Goal: Answer question/provide support: Share knowledge or assist other users

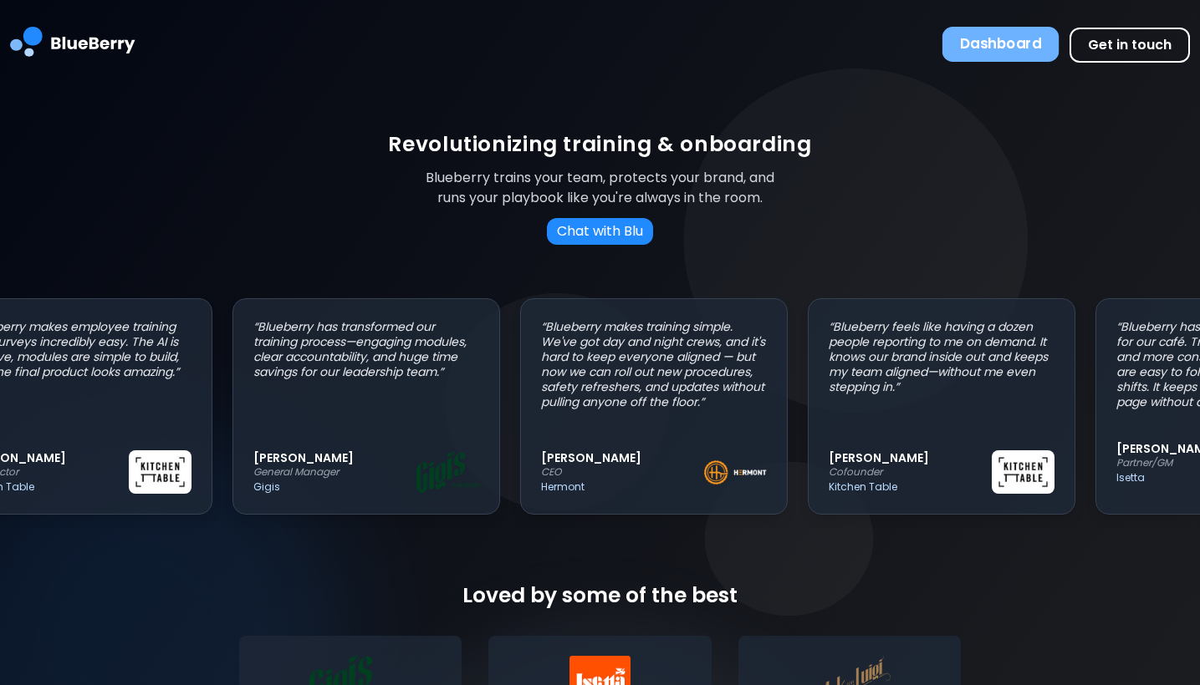
scroll to position [0, 72]
click at [1000, 48] on button "Dashboard" at bounding box center [1000, 44] width 117 height 35
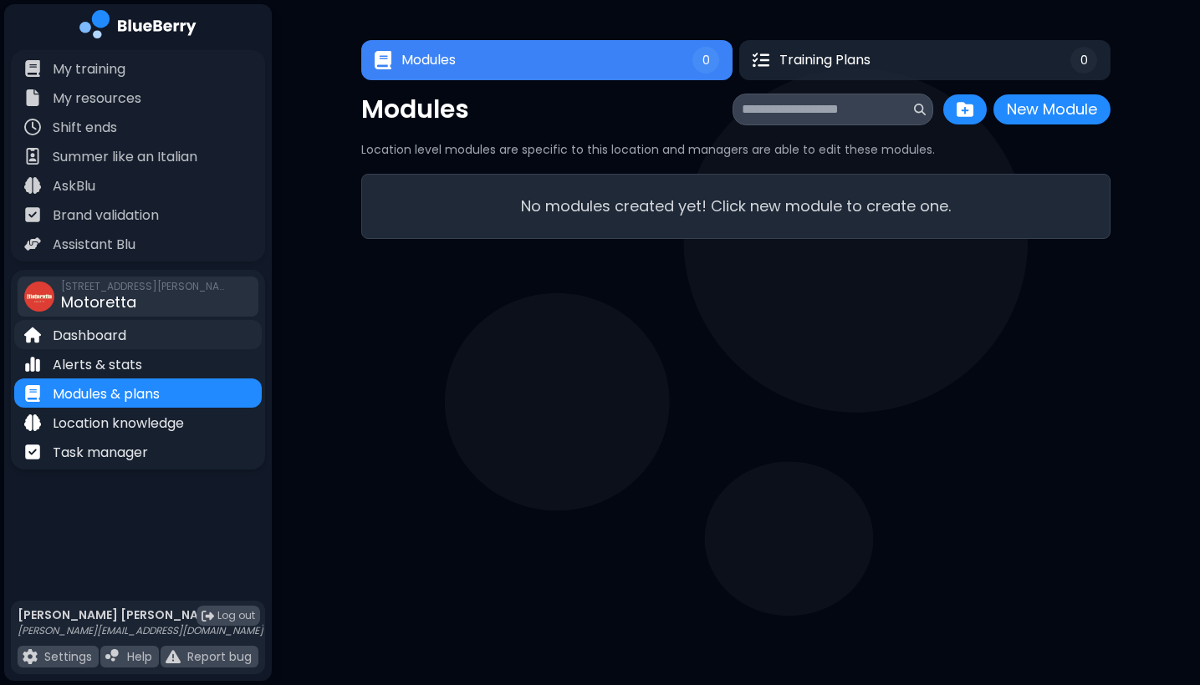
click at [96, 341] on p "Dashboard" at bounding box center [90, 336] width 74 height 20
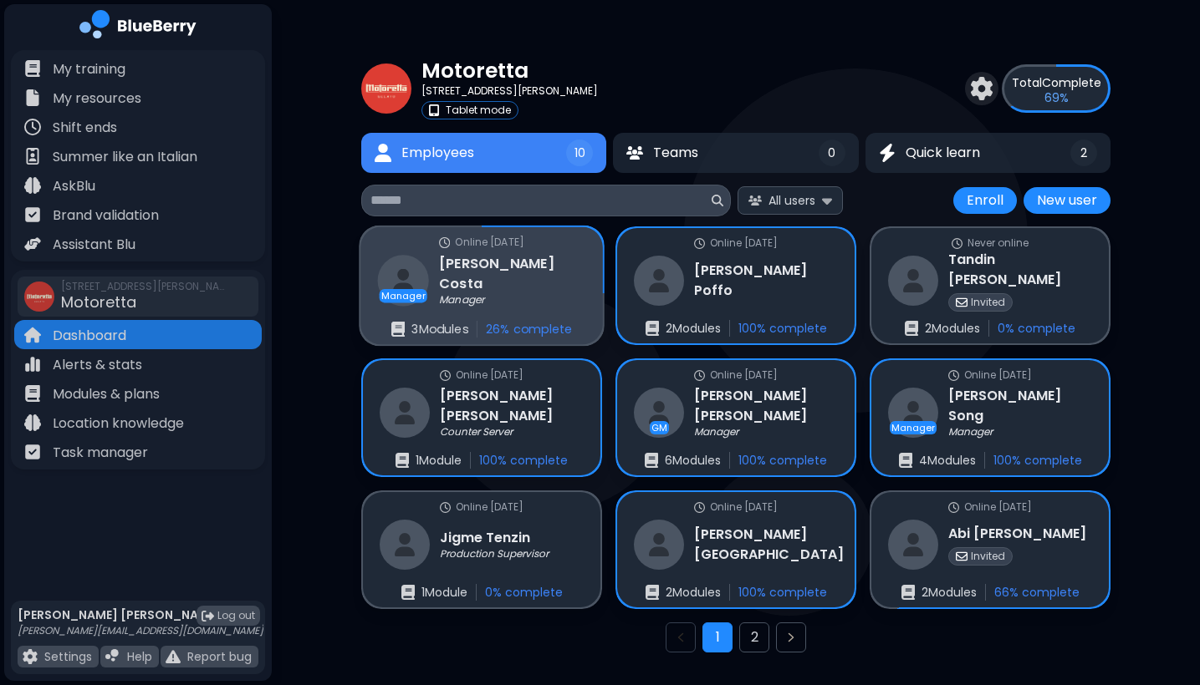
click at [420, 288] on img at bounding box center [403, 280] width 51 height 51
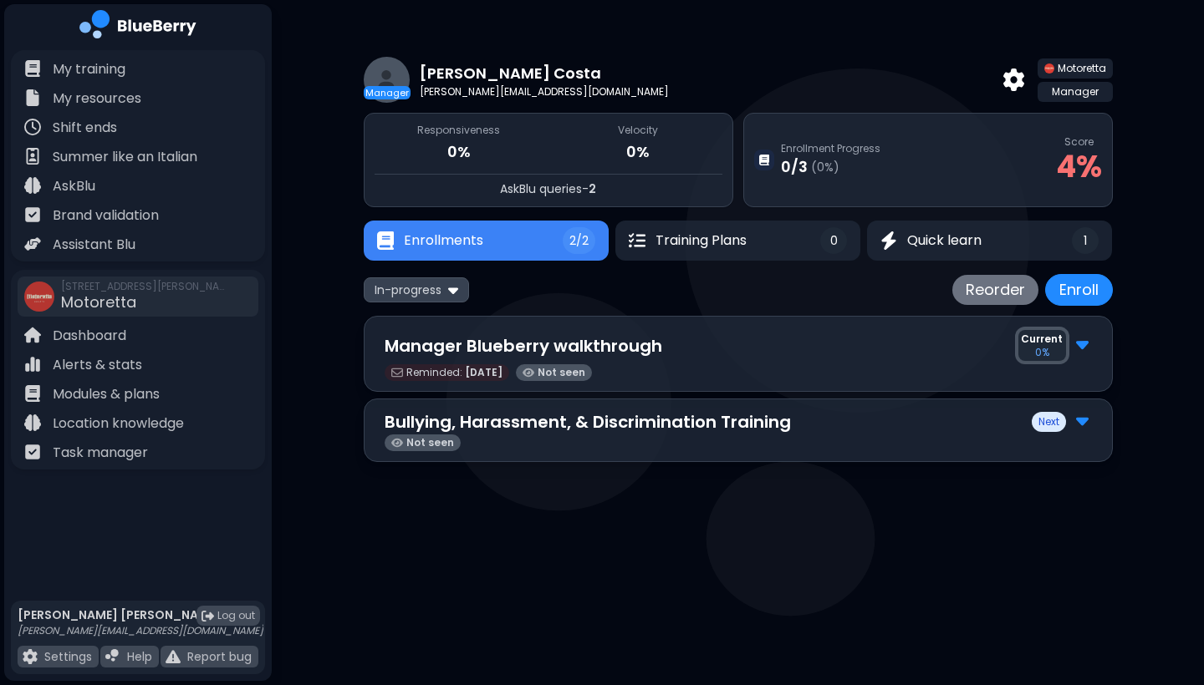
click at [1084, 351] on img at bounding box center [1082, 344] width 13 height 22
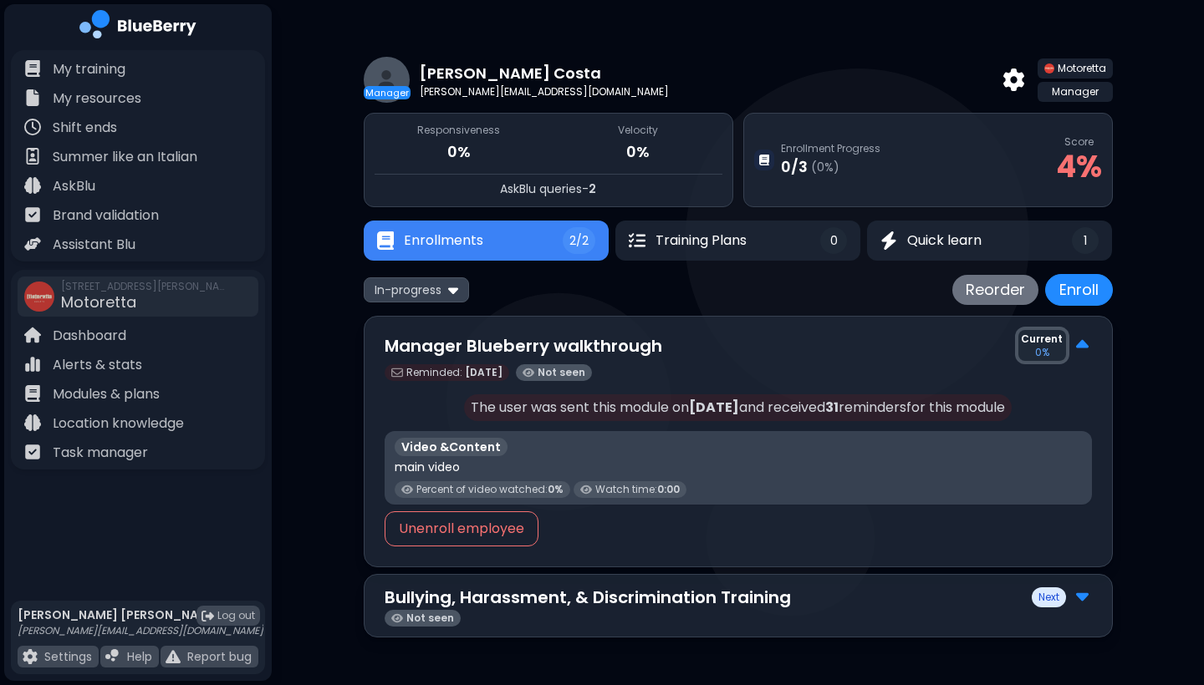
click at [1087, 595] on img at bounding box center [1082, 596] width 13 height 22
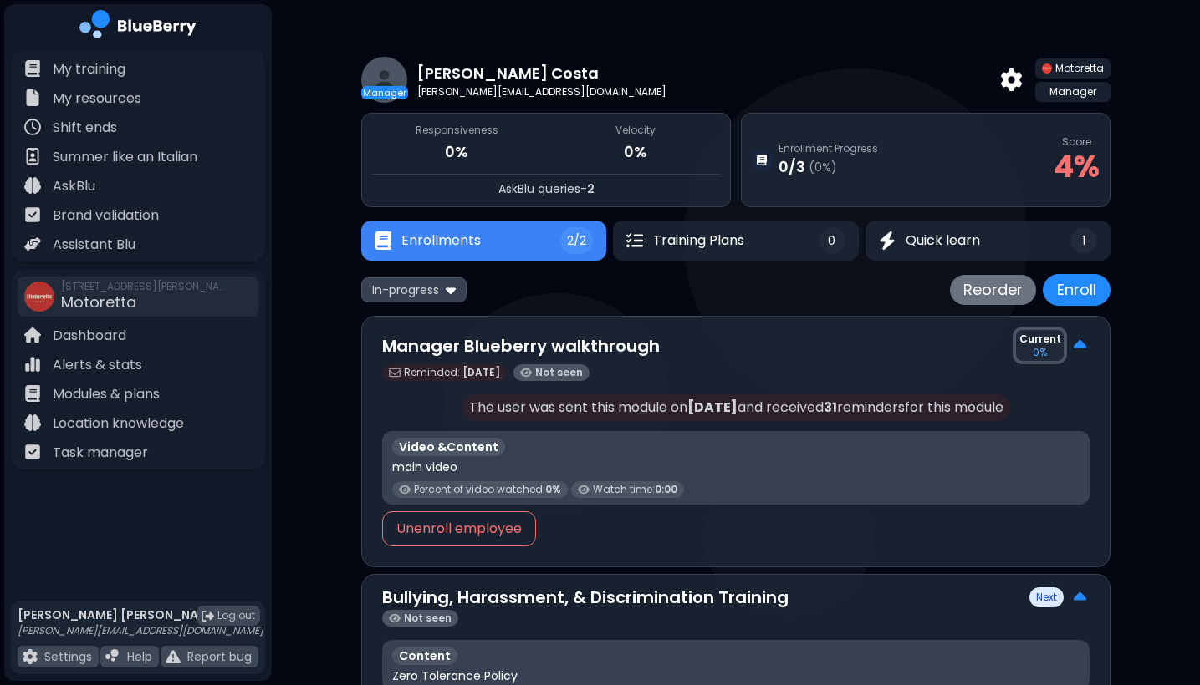
click at [1082, 595] on img at bounding box center [1079, 598] width 13 height 22
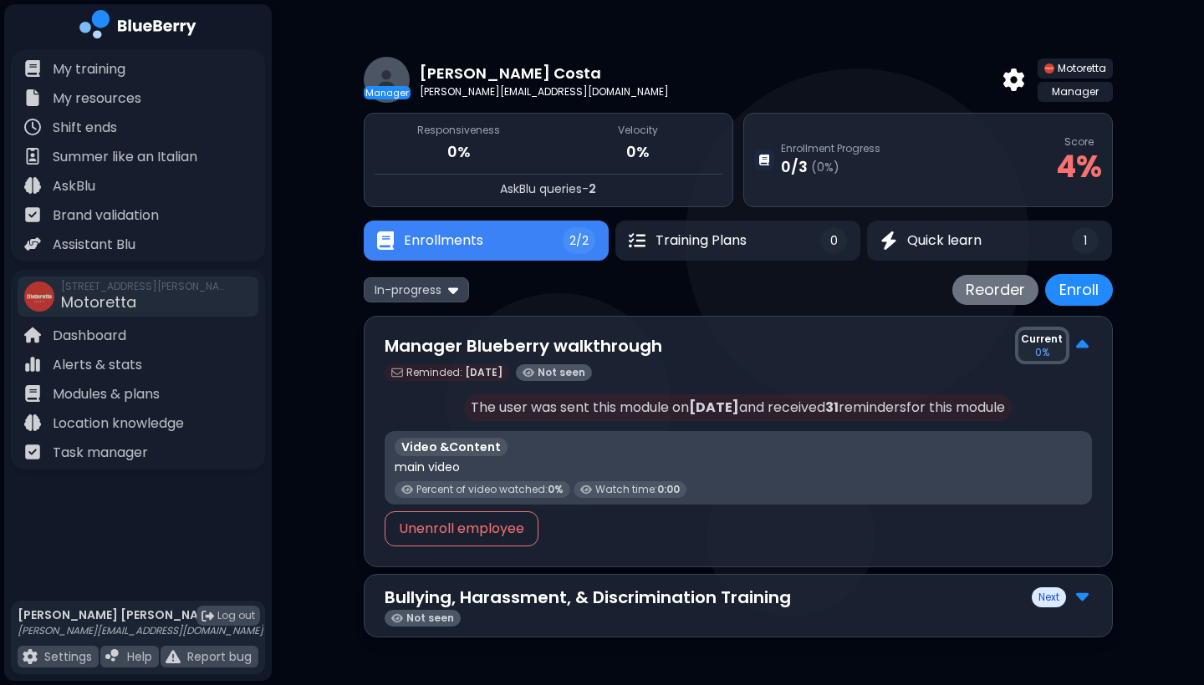
click at [1082, 595] on img at bounding box center [1082, 596] width 13 height 22
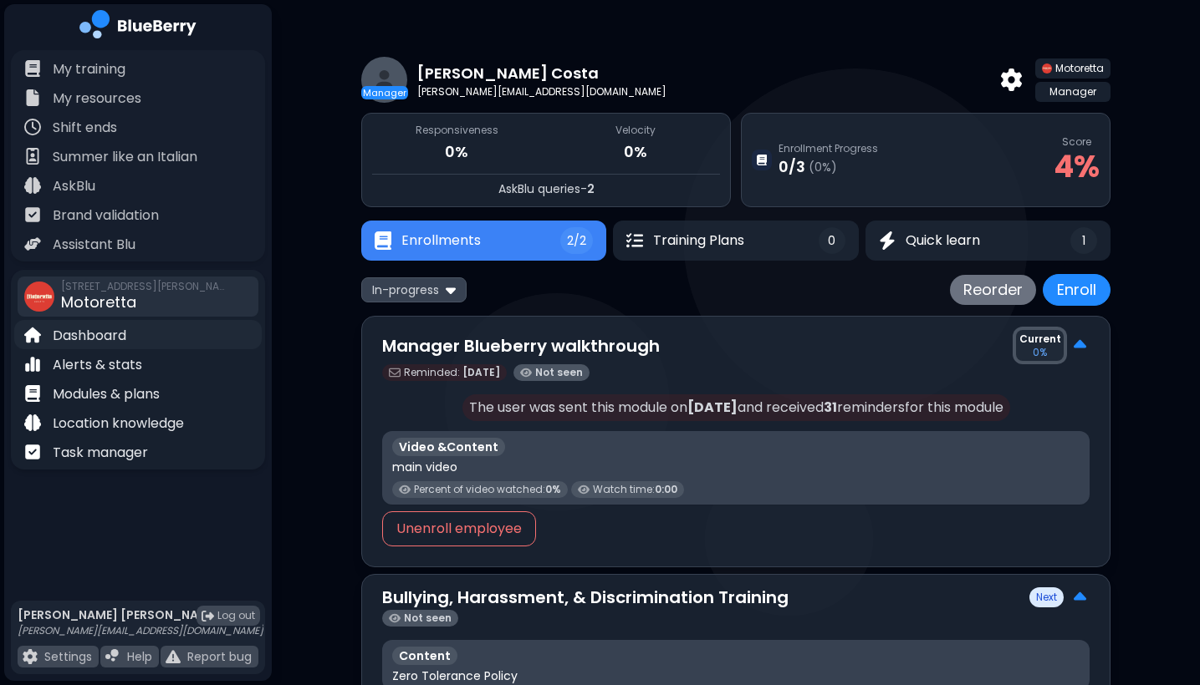
click at [119, 340] on p "Dashboard" at bounding box center [90, 336] width 74 height 20
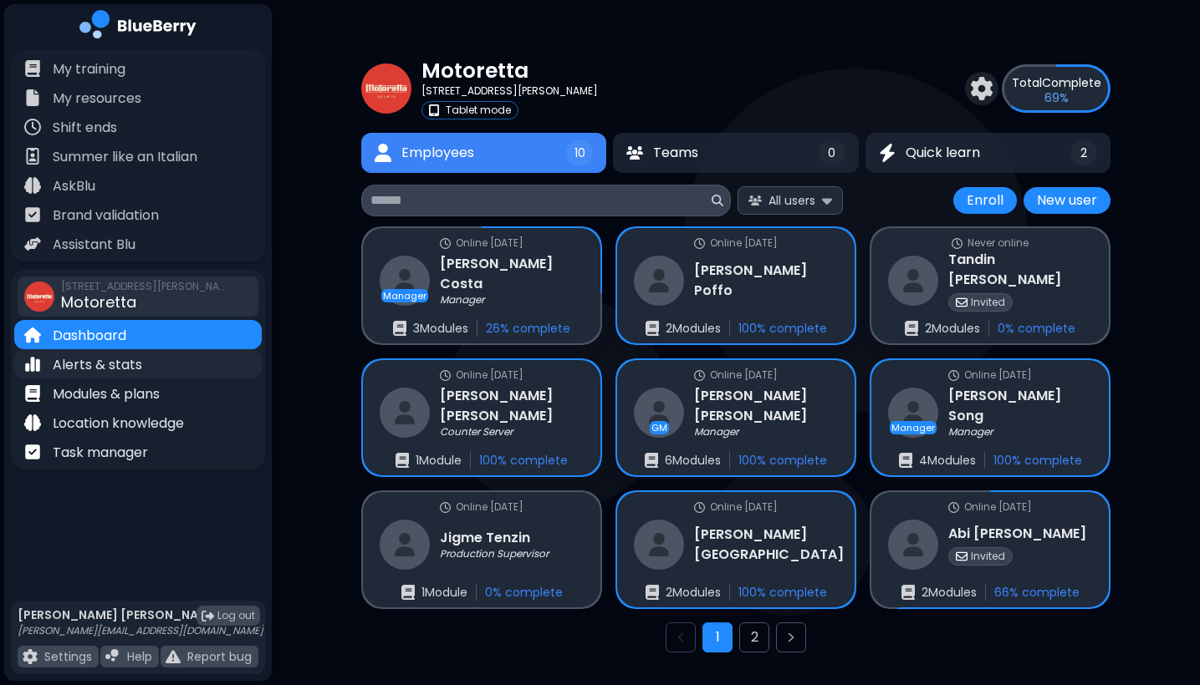
click at [106, 371] on p "Alerts & stats" at bounding box center [97, 365] width 89 height 20
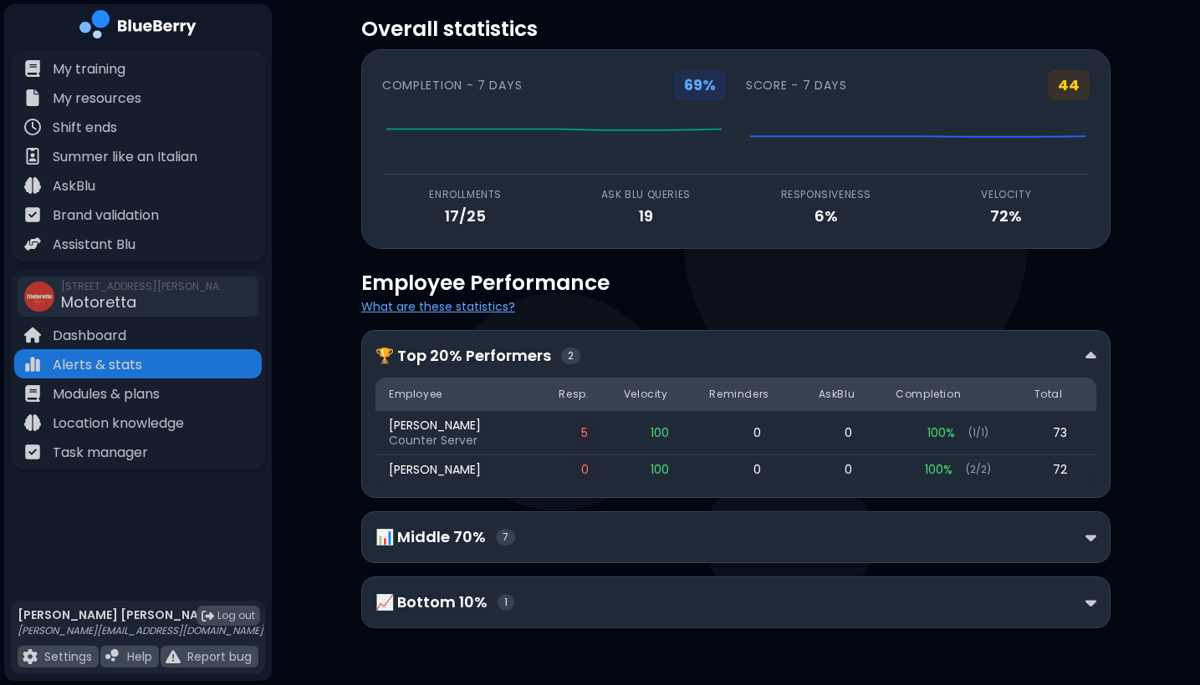
scroll to position [42, 0]
click at [1096, 546] on div "📊 Middle 70% 7" at bounding box center [735, 538] width 749 height 52
click at [1096, 548] on div "📊 Middle 70% 7" at bounding box center [735, 538] width 749 height 52
click at [1082, 535] on div "📊 Middle 70% 7" at bounding box center [735, 537] width 721 height 23
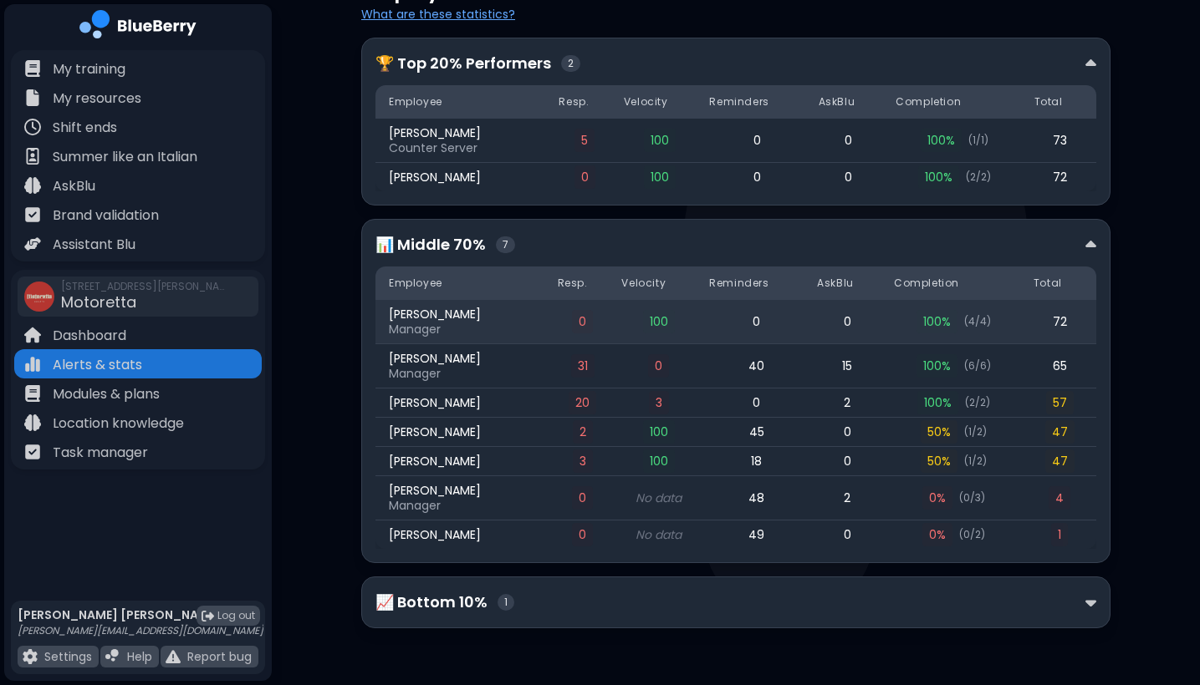
scroll to position [334, 0]
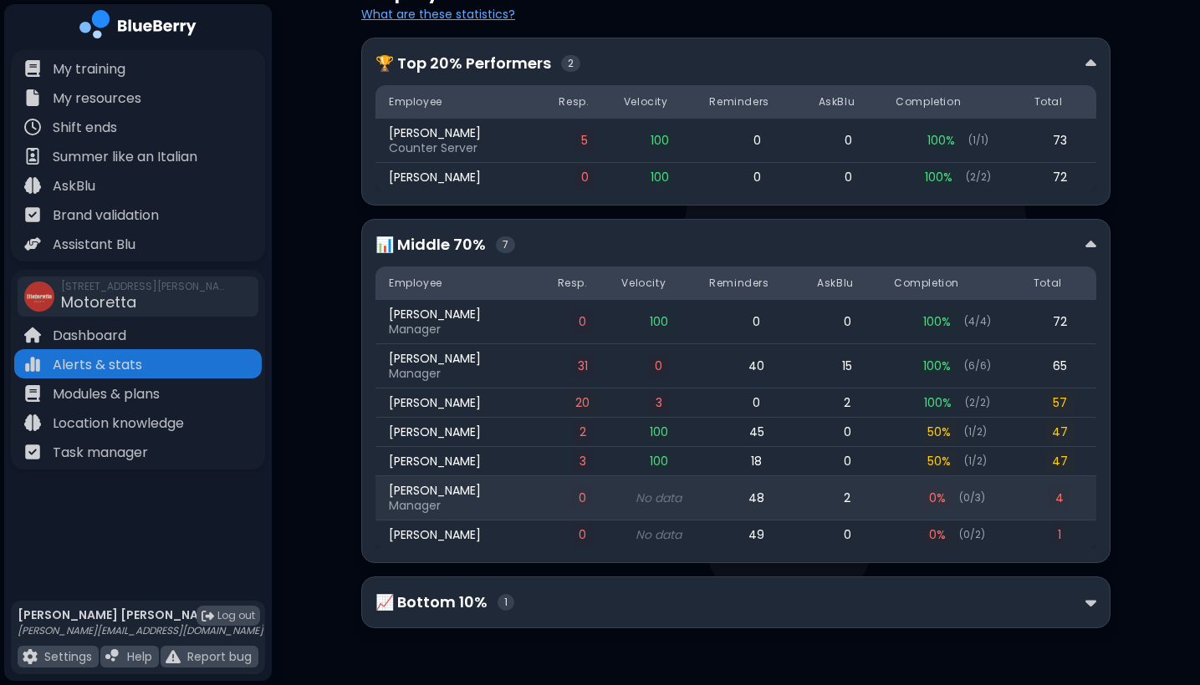
click at [1065, 495] on span "4" at bounding box center [1059, 498] width 22 height 23
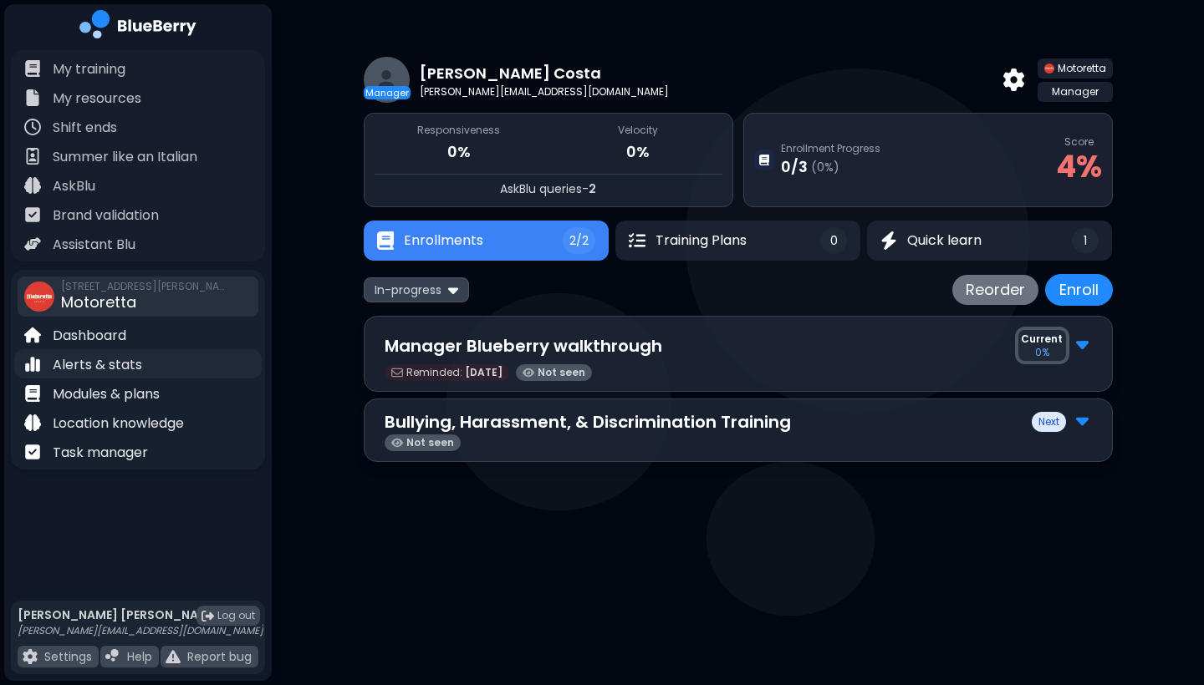
click at [99, 374] on p "Alerts & stats" at bounding box center [97, 365] width 89 height 20
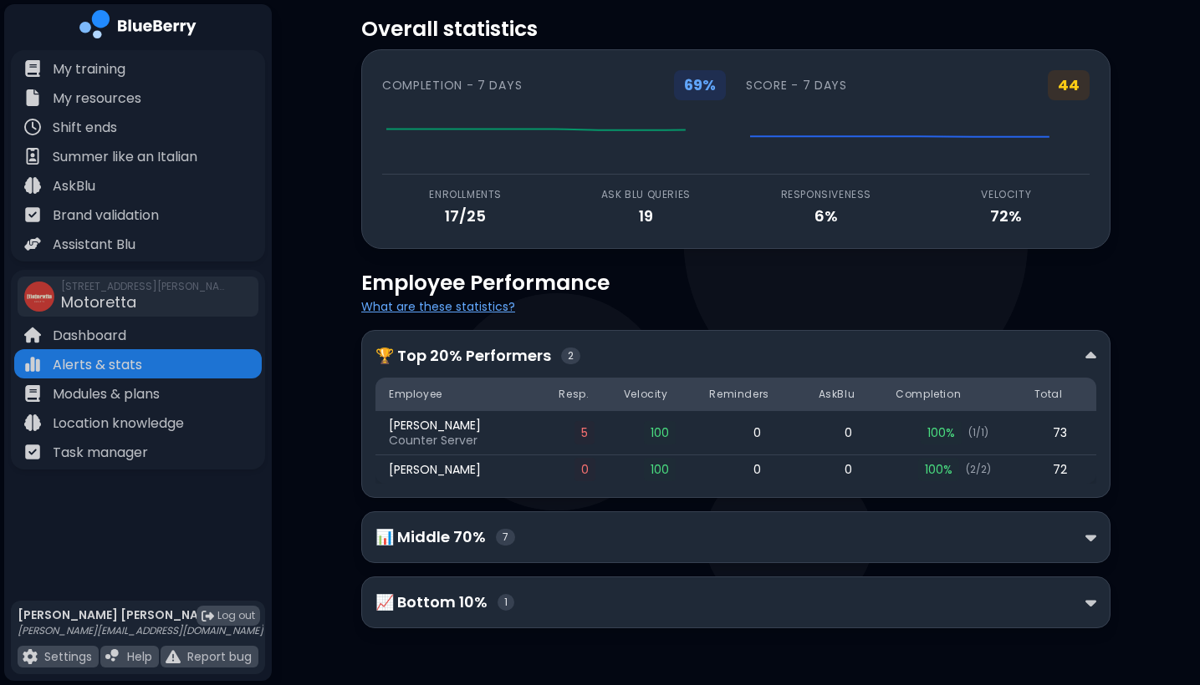
scroll to position [42, 0]
click at [1072, 536] on div "📊 Middle 70% 7" at bounding box center [735, 537] width 721 height 23
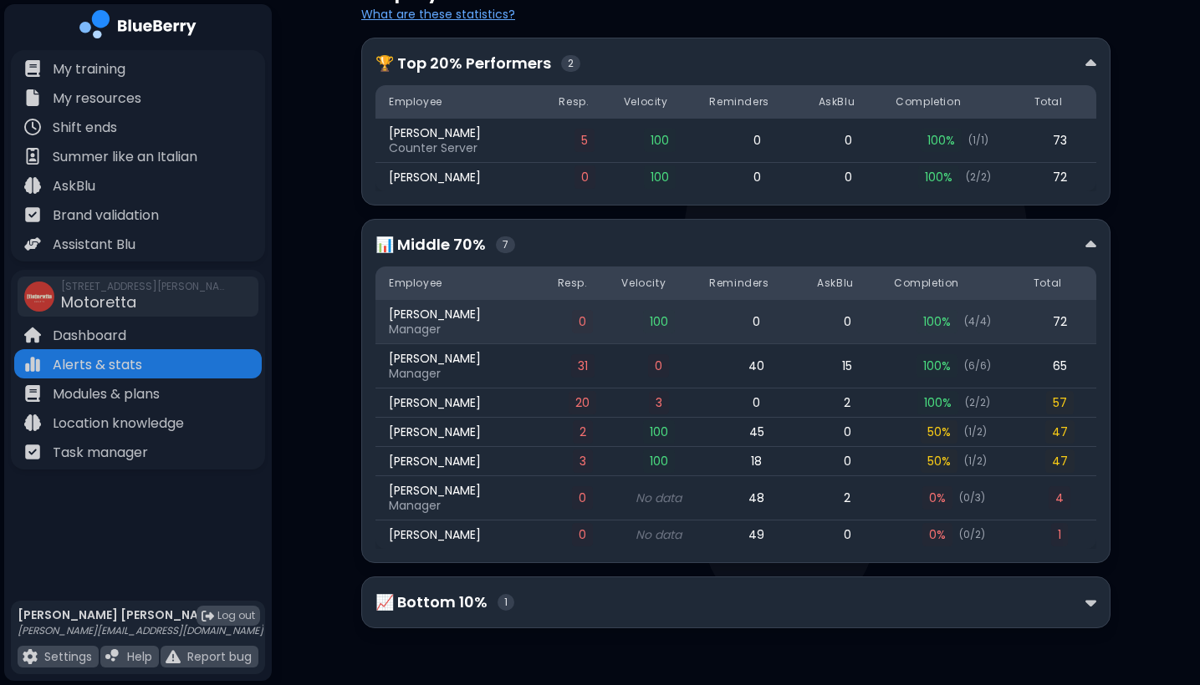
scroll to position [334, 0]
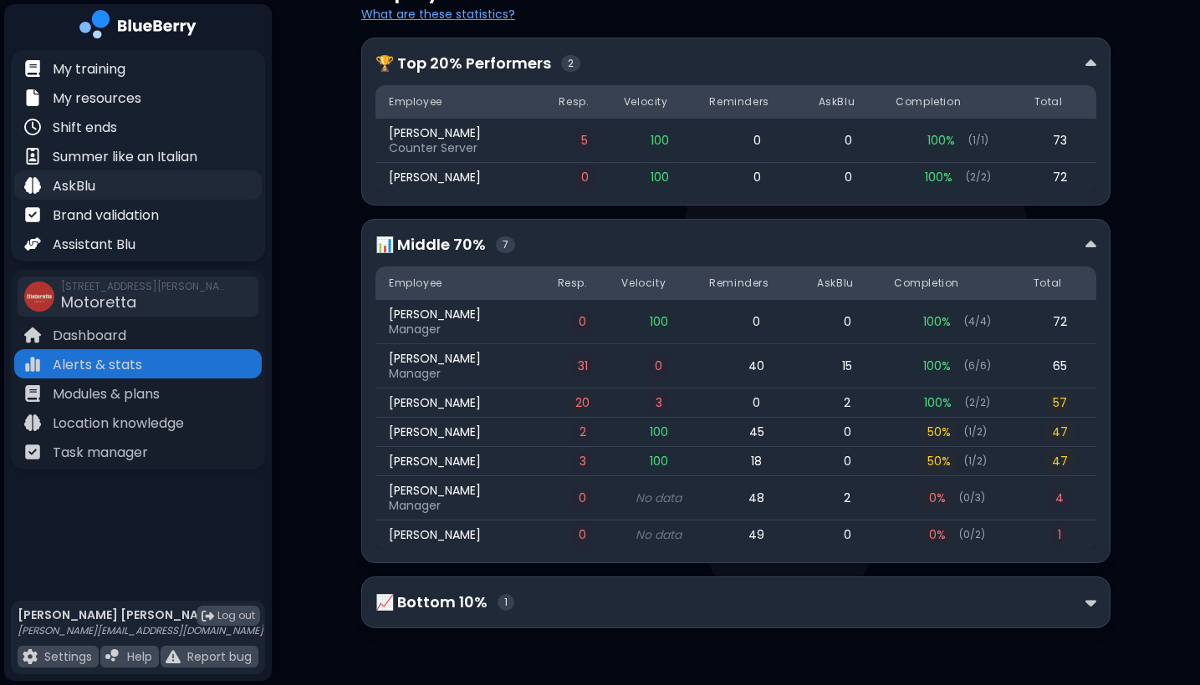
click at [98, 181] on div "AskBlu" at bounding box center [137, 185] width 247 height 29
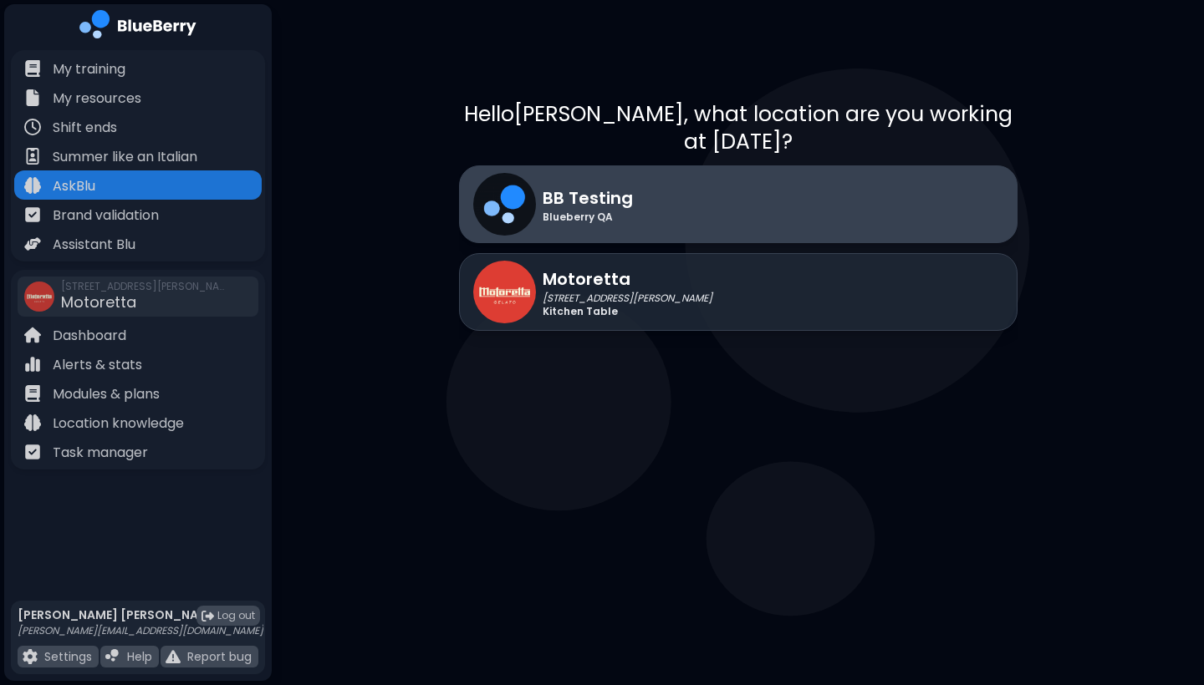
click at [646, 198] on div "BB Testing Blueberry QA" at bounding box center [738, 205] width 558 height 78
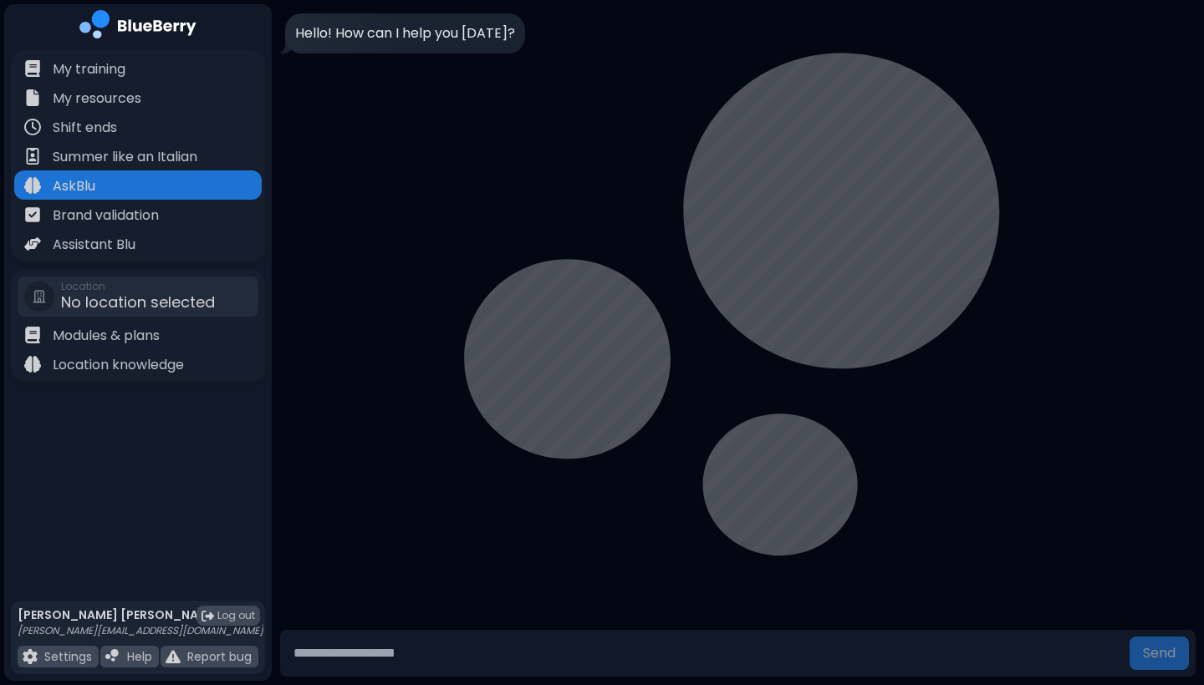
click at [581, 650] on input "text" at bounding box center [705, 653] width 836 height 33
type input "**********"
click at [1158, 653] on button "Send" at bounding box center [1158, 653] width 59 height 33
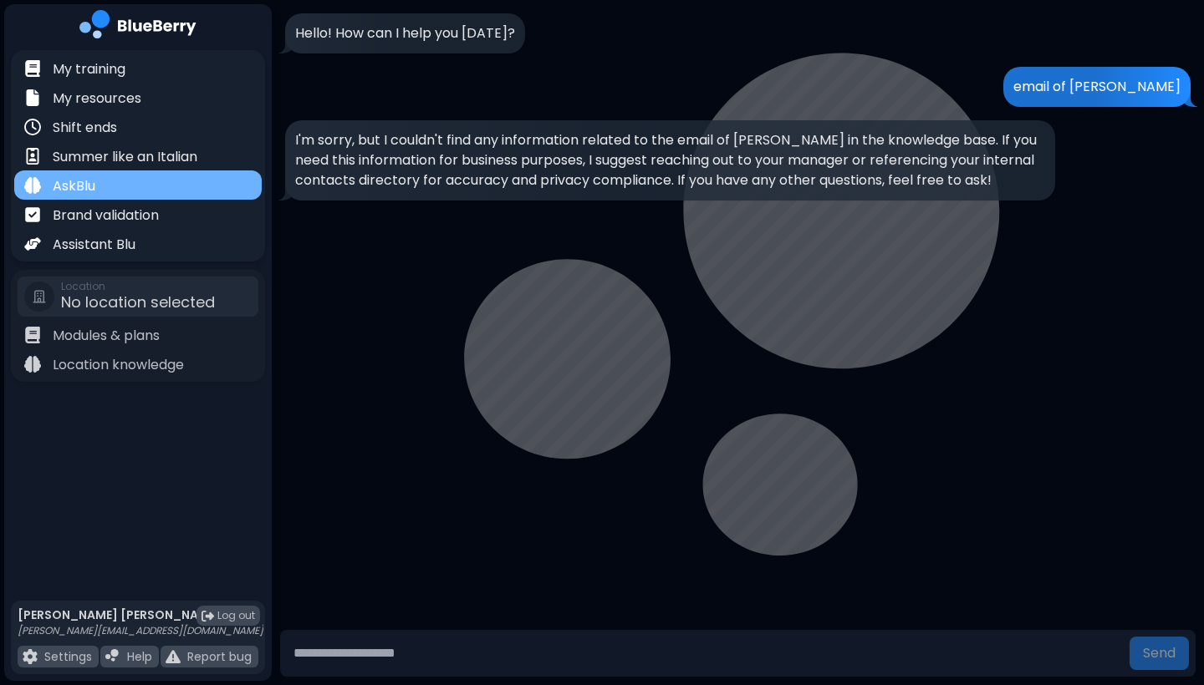
click at [108, 181] on div "AskBlu" at bounding box center [137, 185] width 247 height 29
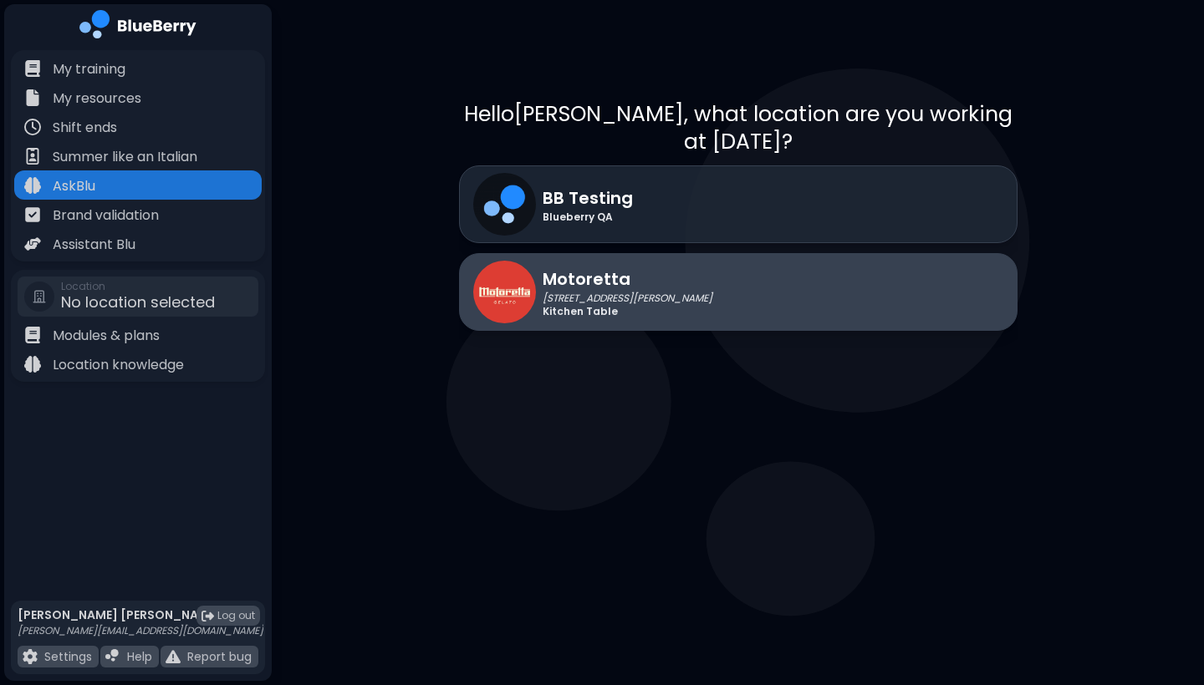
click at [608, 281] on p "Motoretta" at bounding box center [628, 279] width 170 height 25
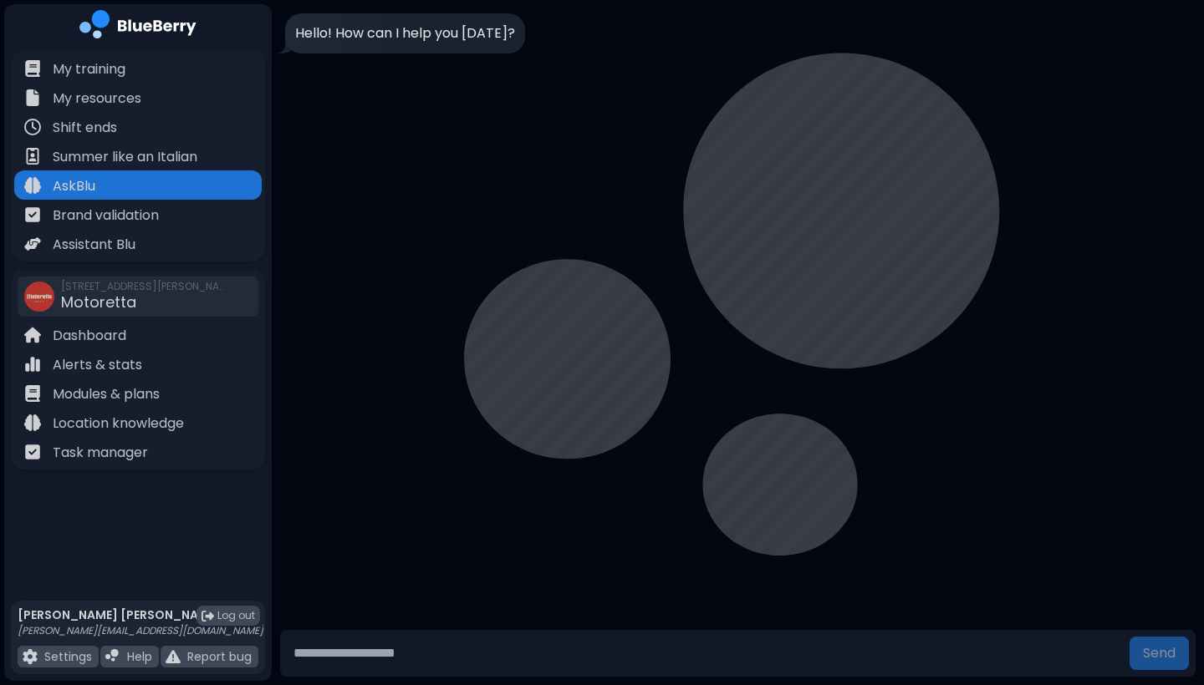
click at [521, 650] on input "text" at bounding box center [705, 653] width 836 height 33
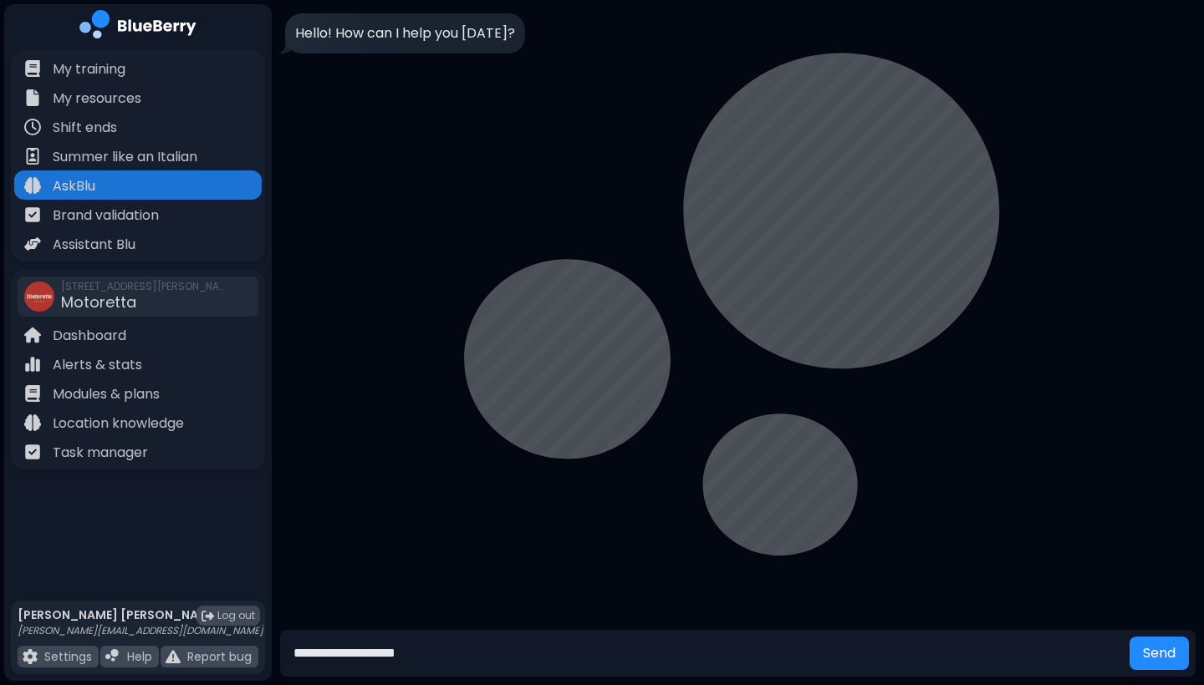
type input "**********"
click at [1158, 653] on button "Send" at bounding box center [1158, 653] width 59 height 33
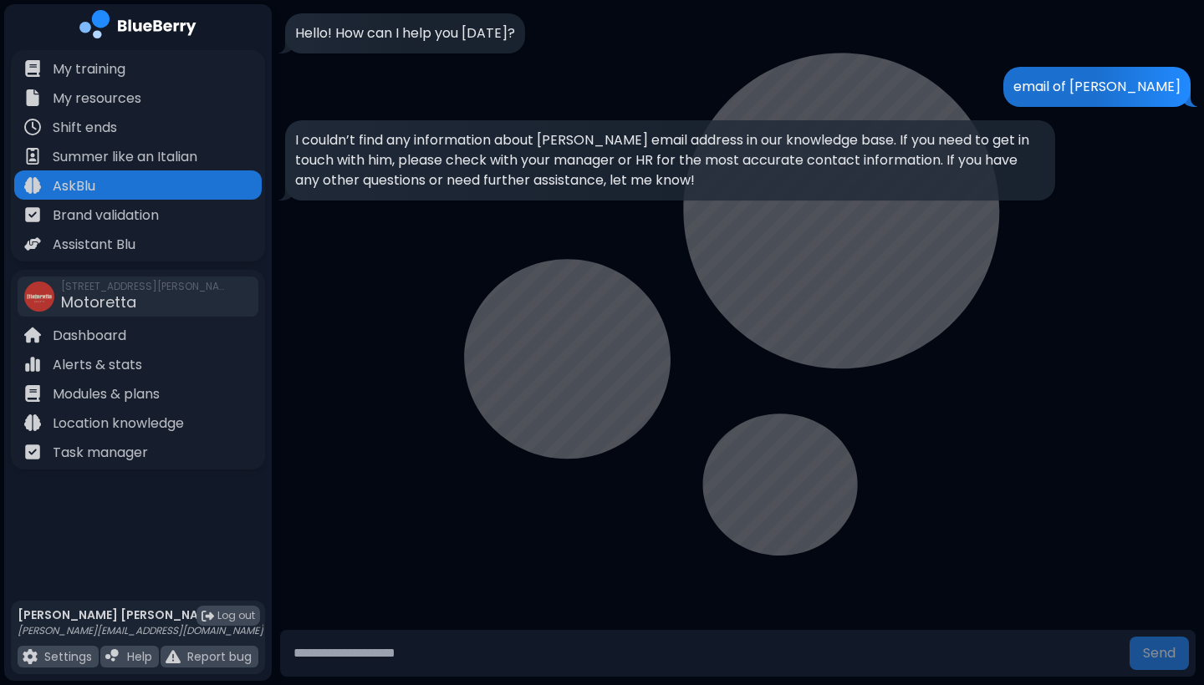
click at [449, 657] on input "text" at bounding box center [705, 653] width 836 height 33
type input "**********"
click at [1158, 653] on button "Send" at bounding box center [1158, 653] width 59 height 33
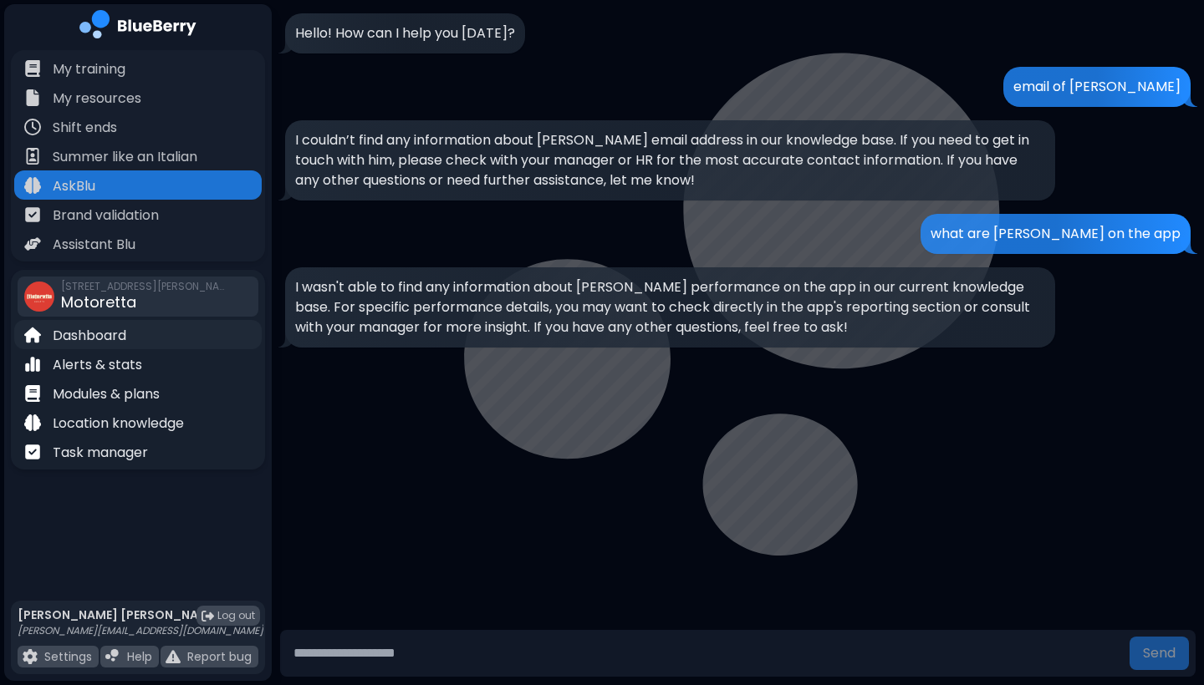
click at [140, 337] on div "Dashboard" at bounding box center [137, 334] width 247 height 29
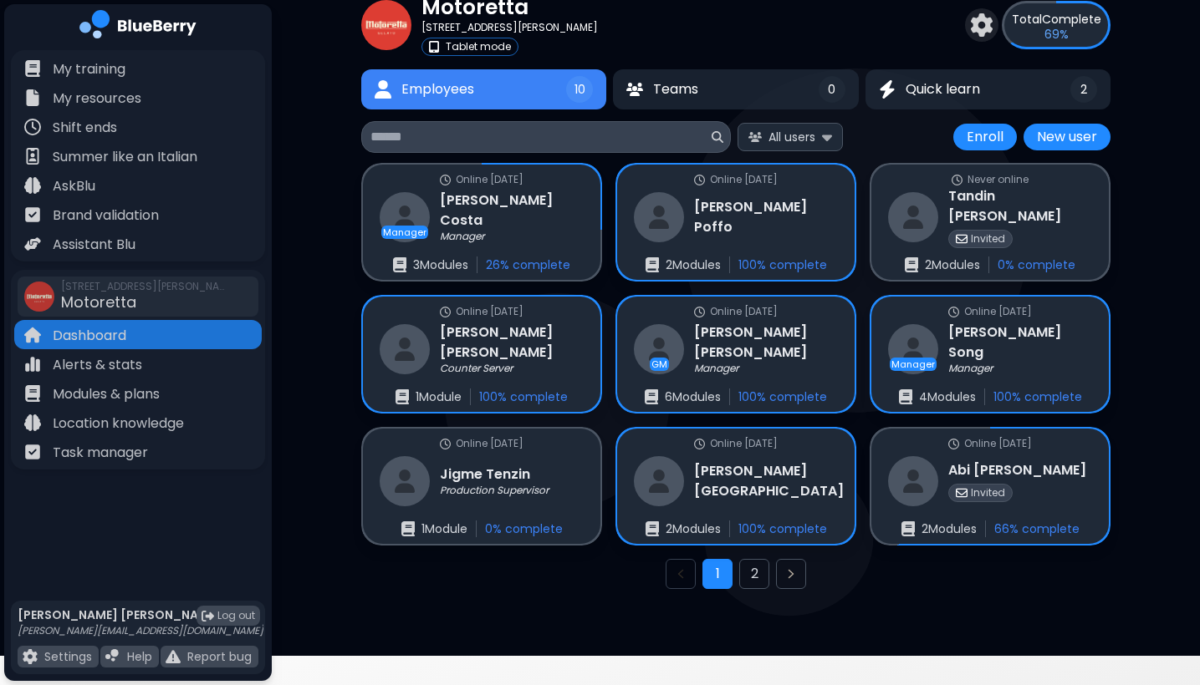
scroll to position [64, 0]
click at [755, 572] on button "2" at bounding box center [754, 574] width 30 height 30
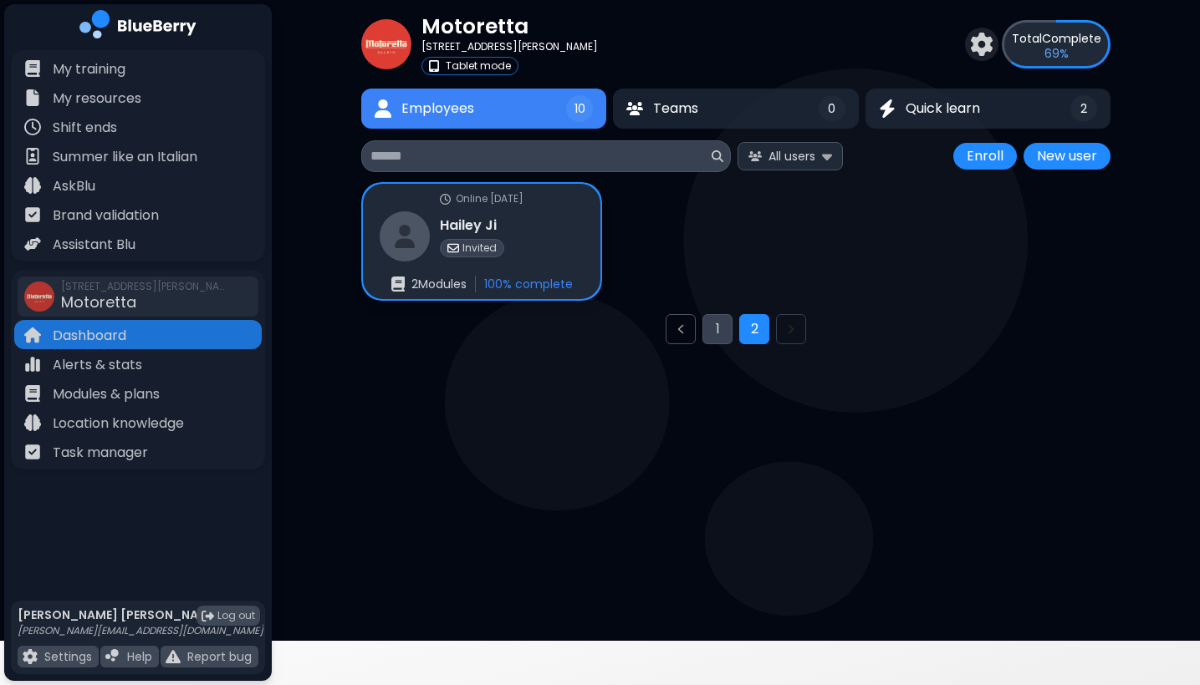
click at [713, 332] on button "1" at bounding box center [717, 329] width 30 height 30
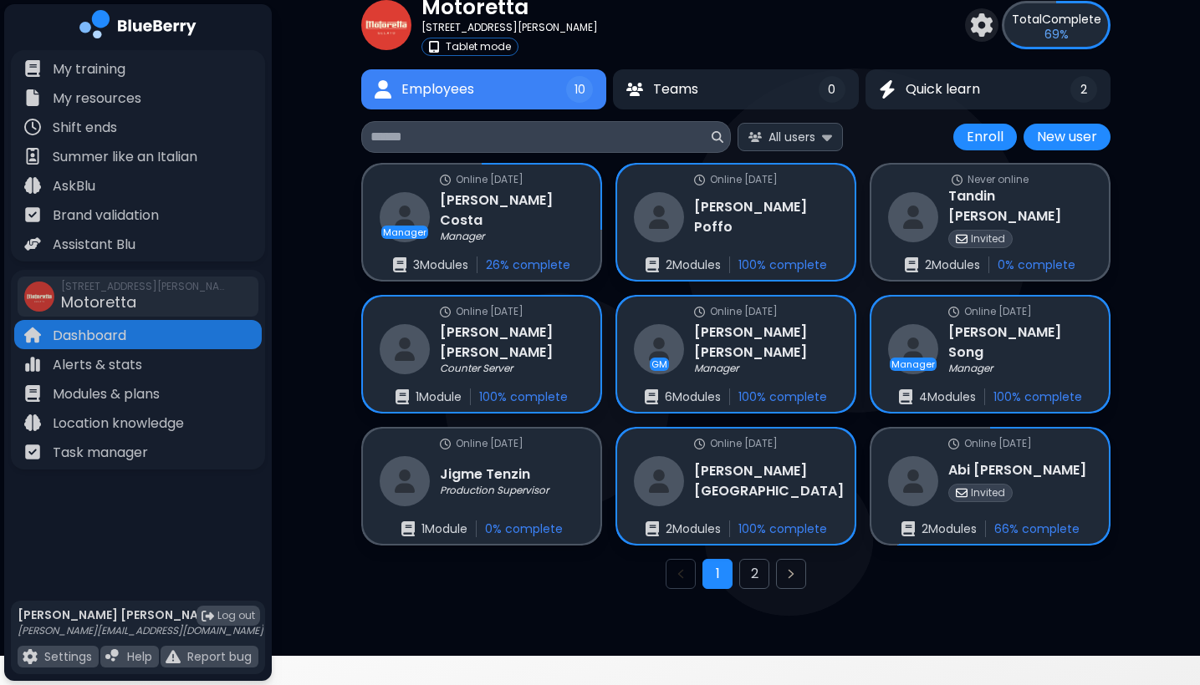
scroll to position [64, 0]
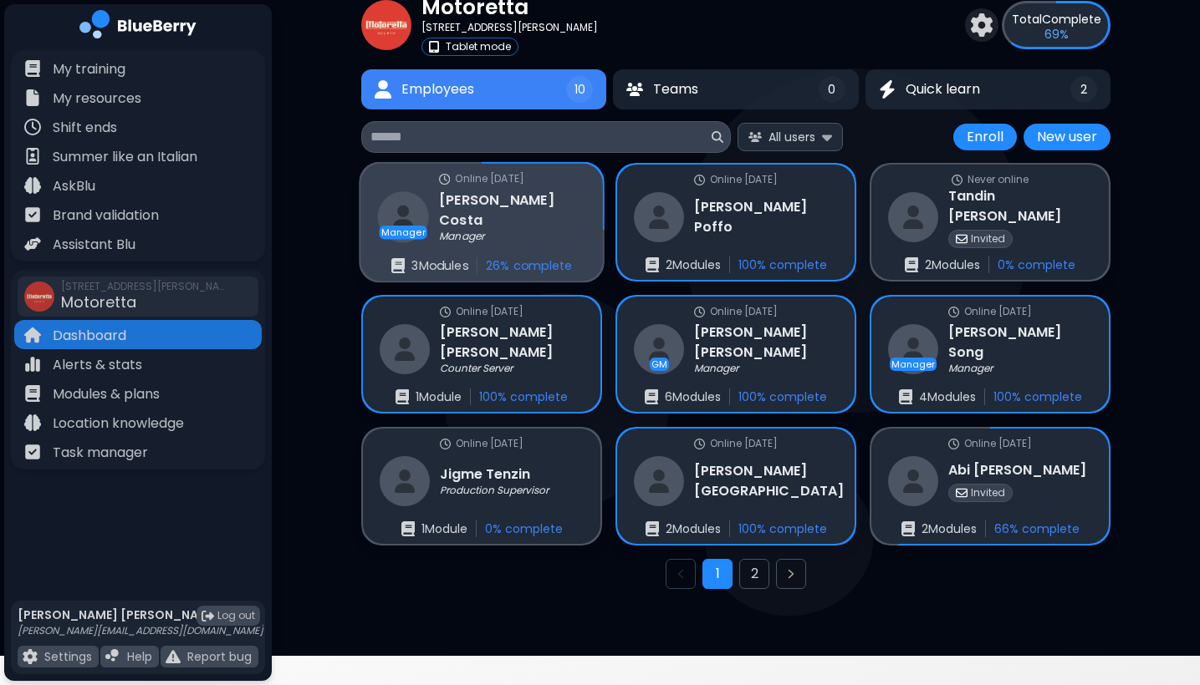
click at [501, 231] on div "Manager" at bounding box center [512, 237] width 146 height 13
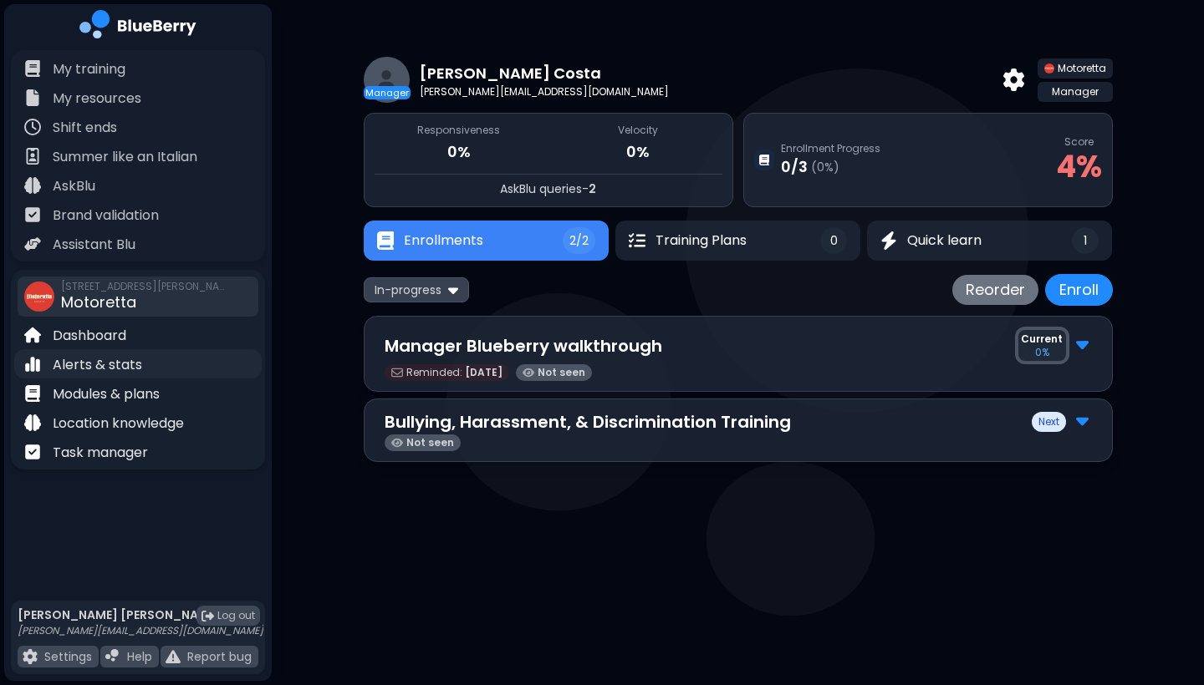
click at [102, 354] on div "Alerts & stats" at bounding box center [137, 363] width 247 height 29
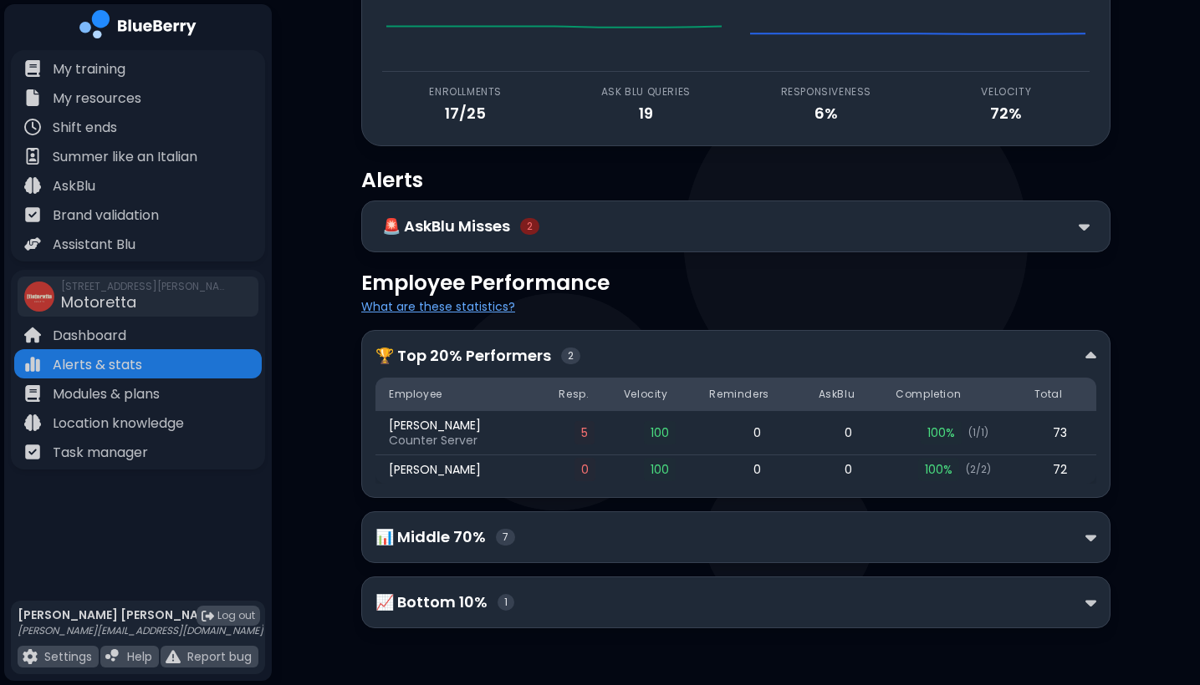
scroll to position [145, 0]
click at [528, 554] on div "📊 Middle 70% 7" at bounding box center [735, 538] width 749 height 52
click at [541, 551] on div "📊 Middle 70% 7" at bounding box center [735, 538] width 749 height 52
click at [1083, 536] on div "📊 Middle 70% 7" at bounding box center [735, 537] width 721 height 23
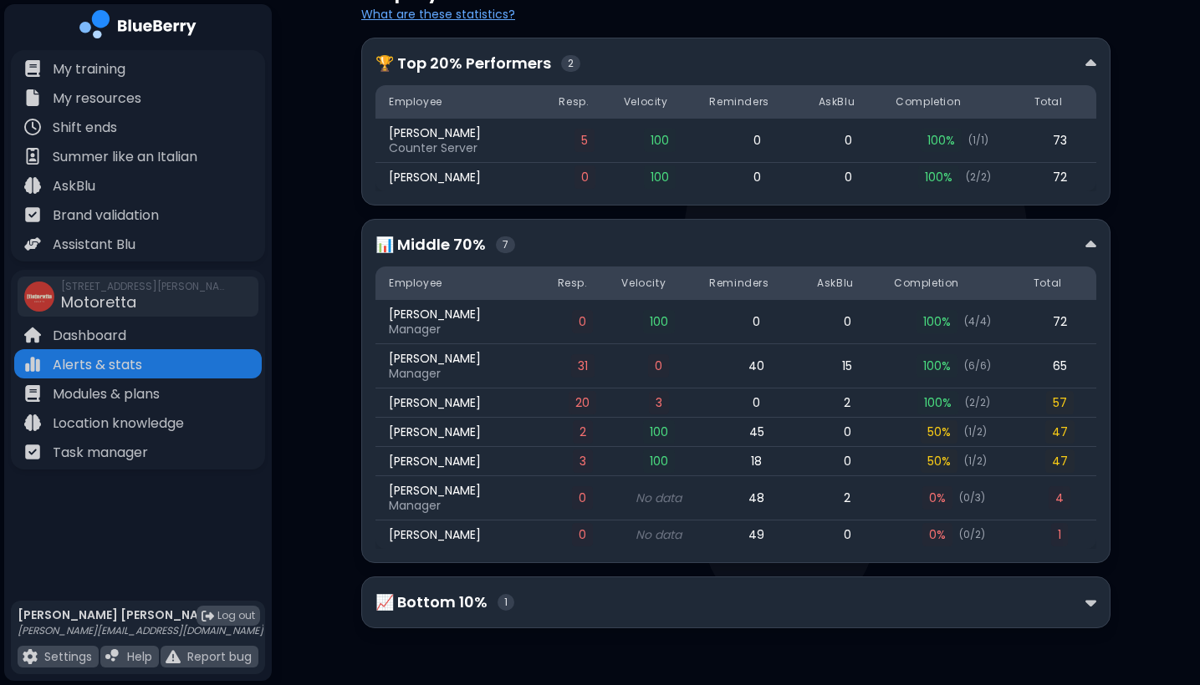
scroll to position [437, 0]
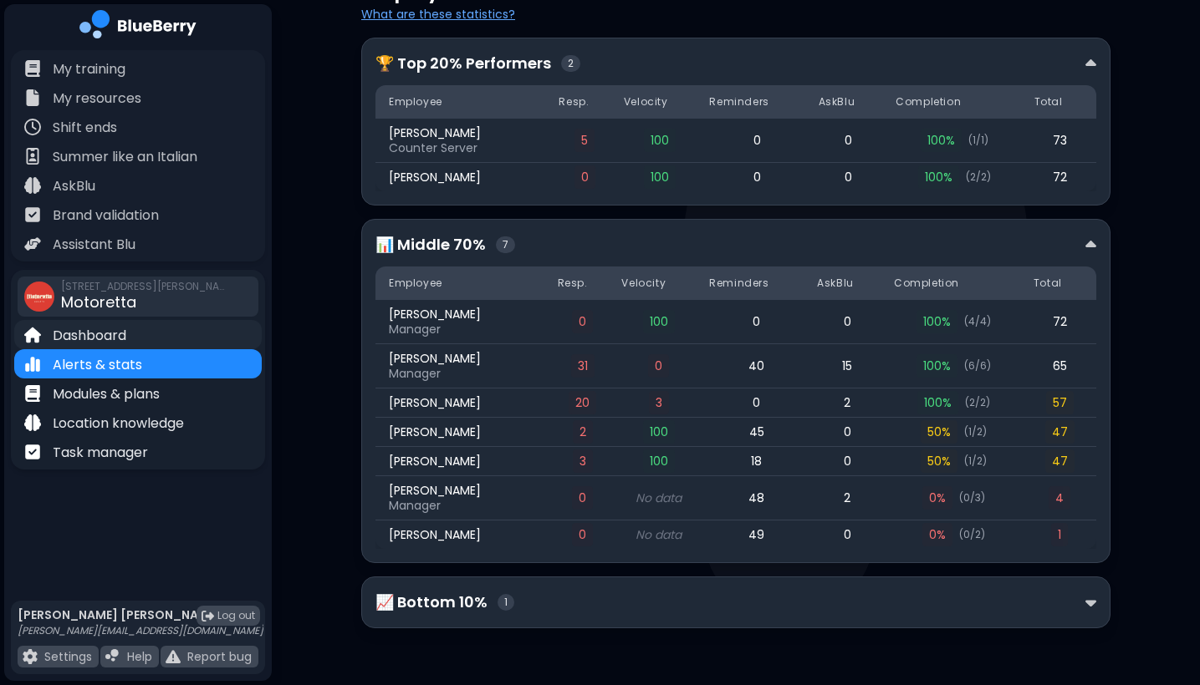
click at [87, 334] on p "Dashboard" at bounding box center [90, 336] width 74 height 20
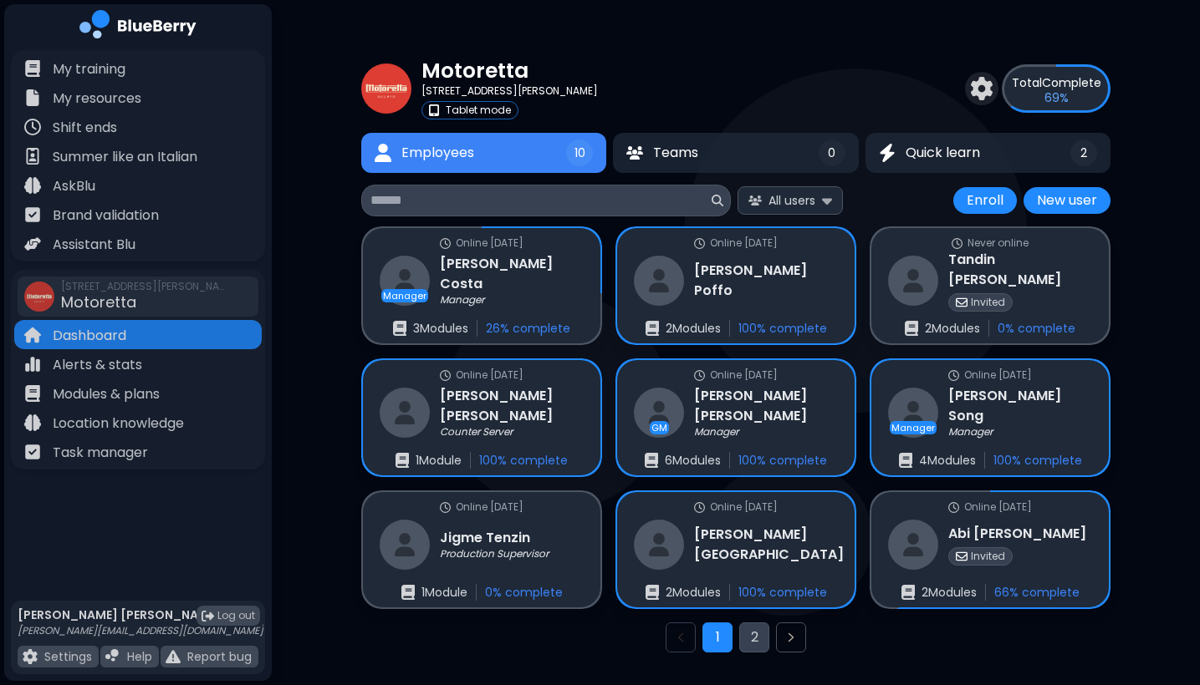
click at [763, 637] on button "2" at bounding box center [754, 638] width 30 height 30
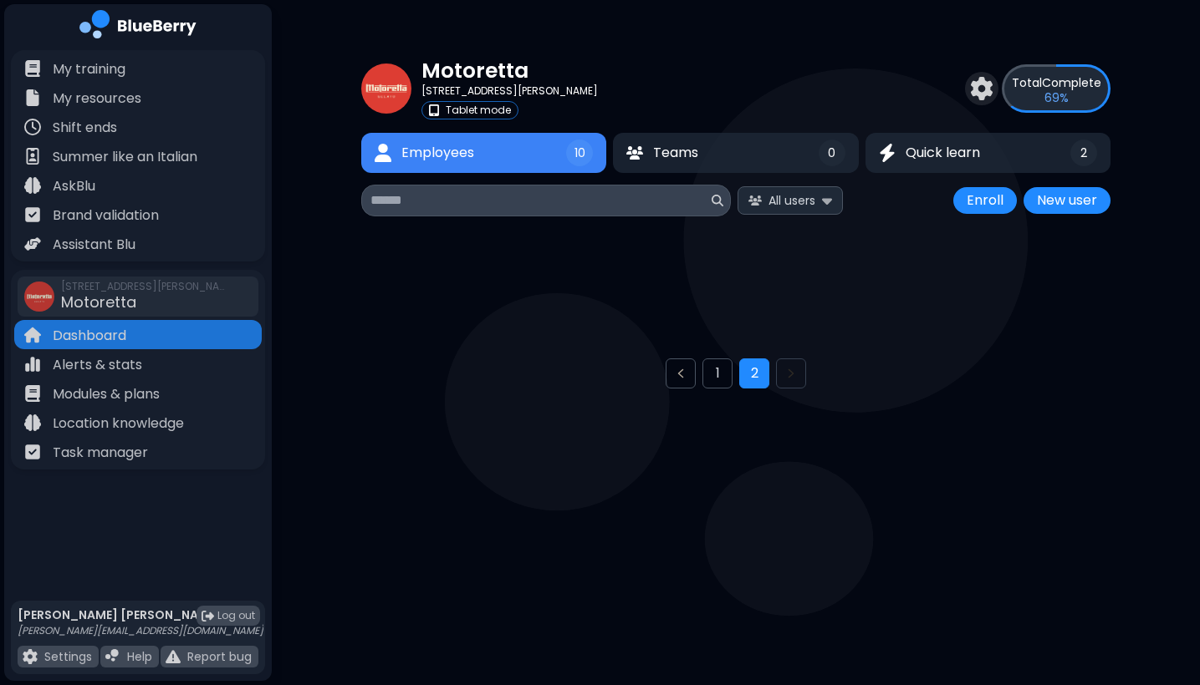
scroll to position [44, 0]
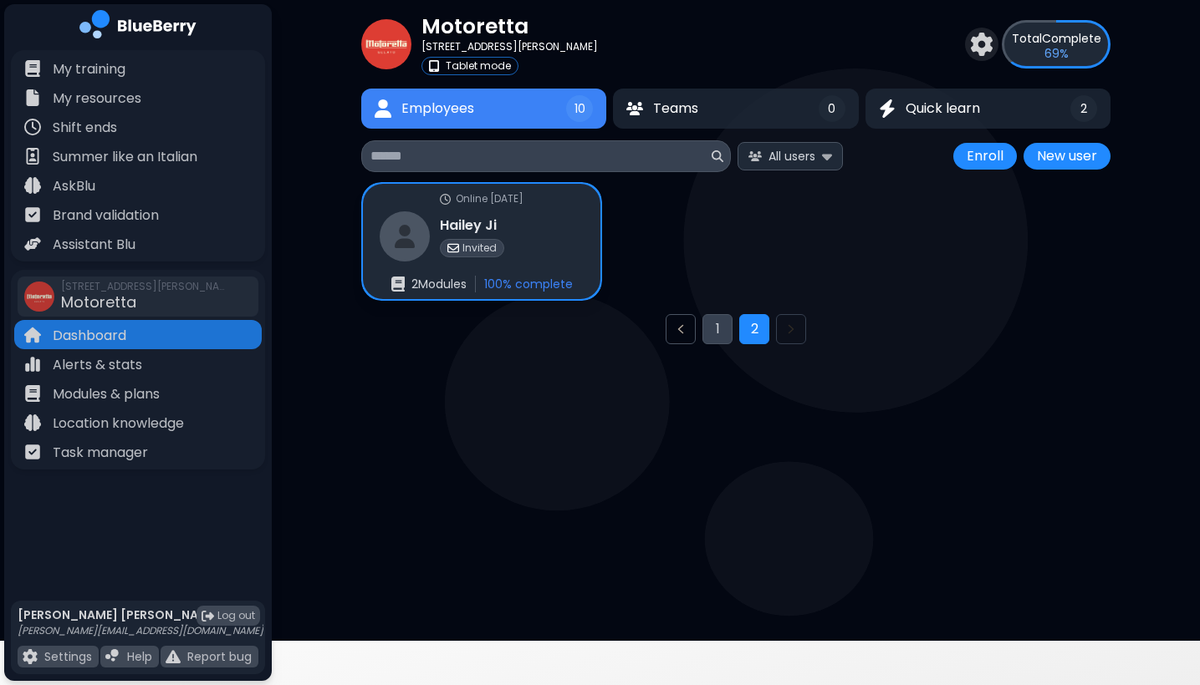
click at [711, 333] on button "1" at bounding box center [717, 329] width 30 height 30
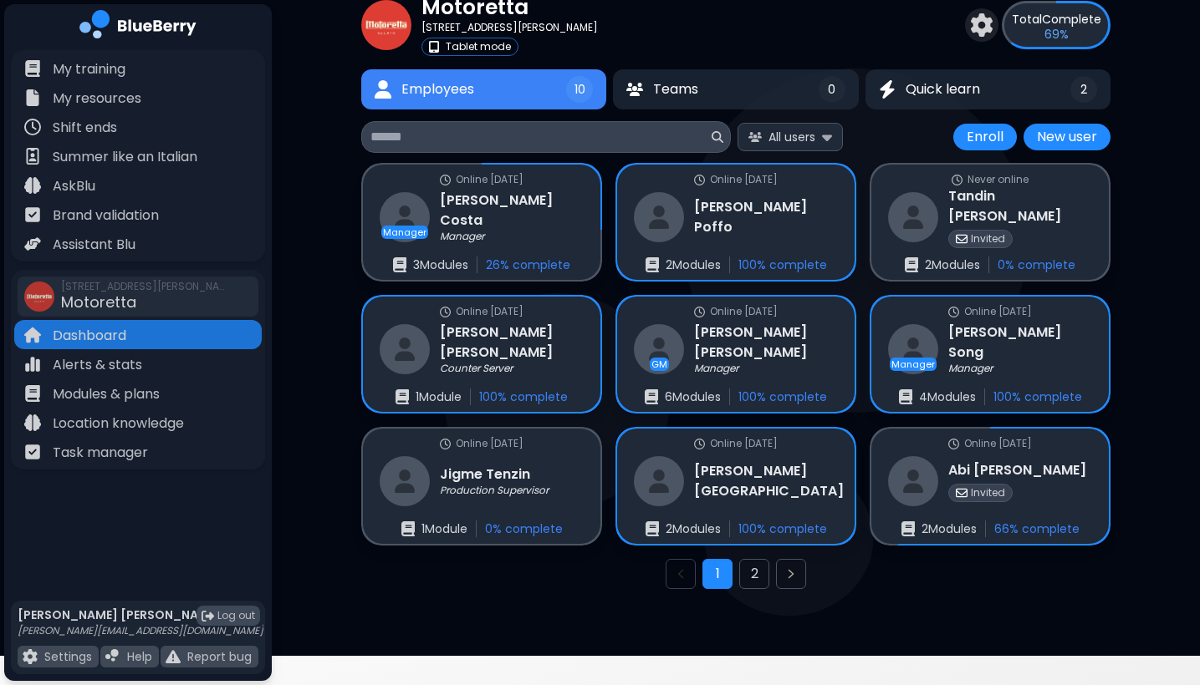
scroll to position [64, 0]
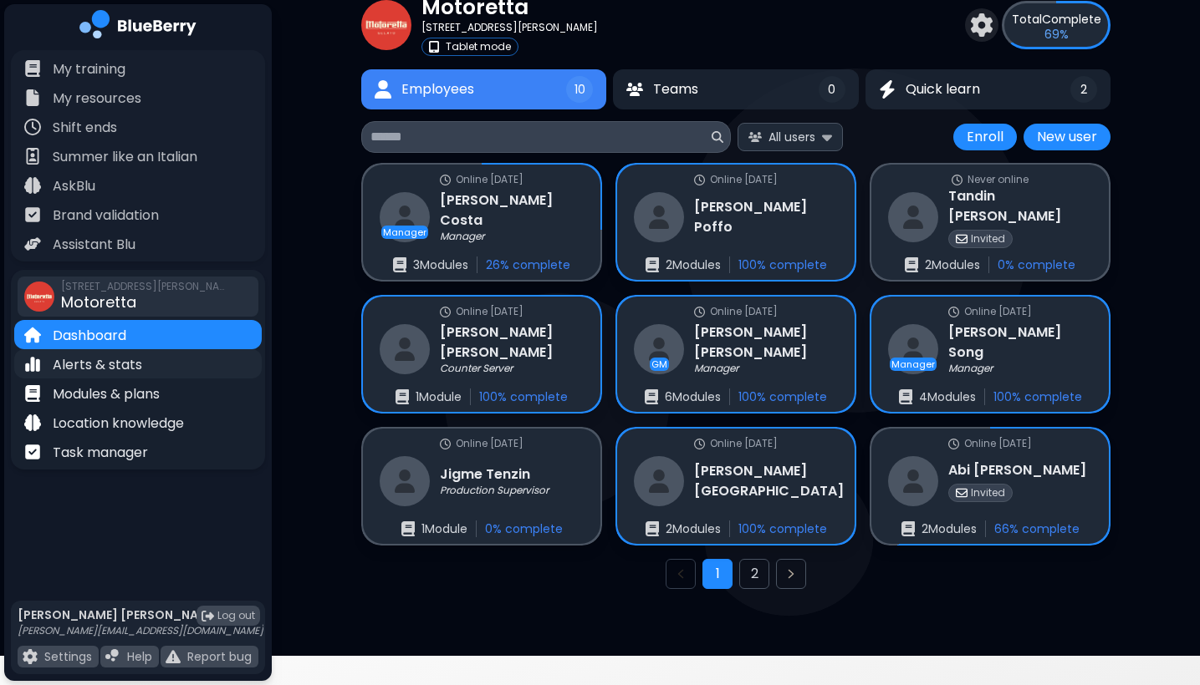
click at [126, 366] on p "Alerts & stats" at bounding box center [97, 365] width 89 height 20
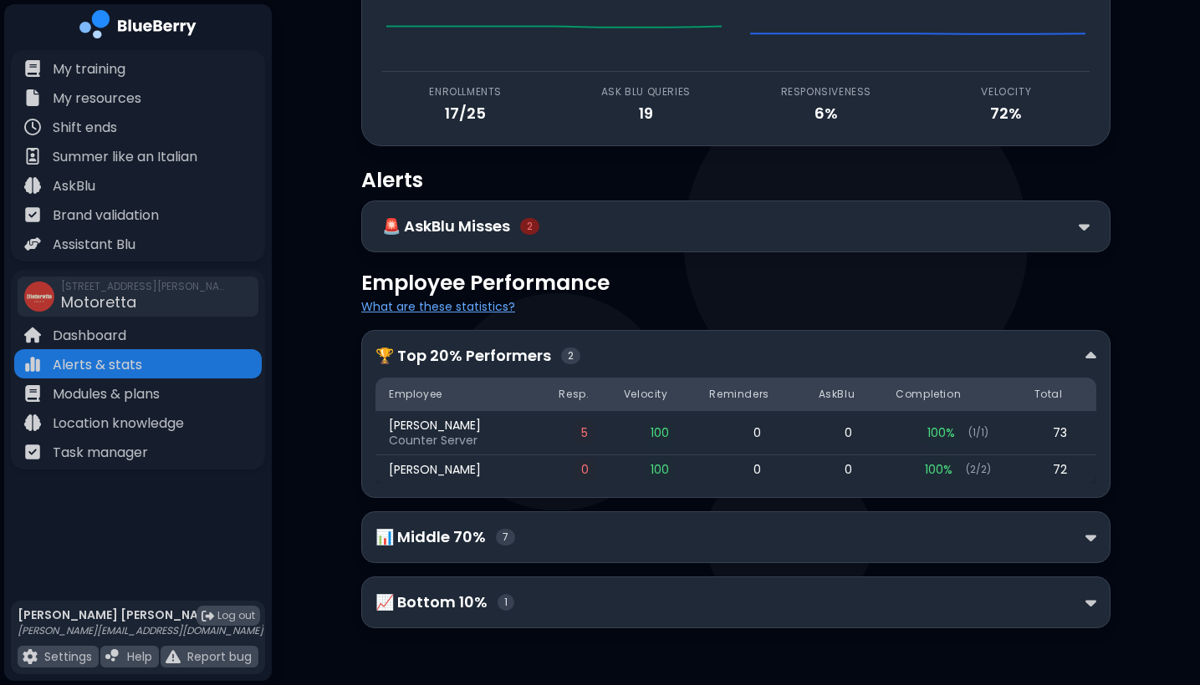
scroll to position [145, 0]
click at [1087, 541] on img at bounding box center [1090, 538] width 11 height 18
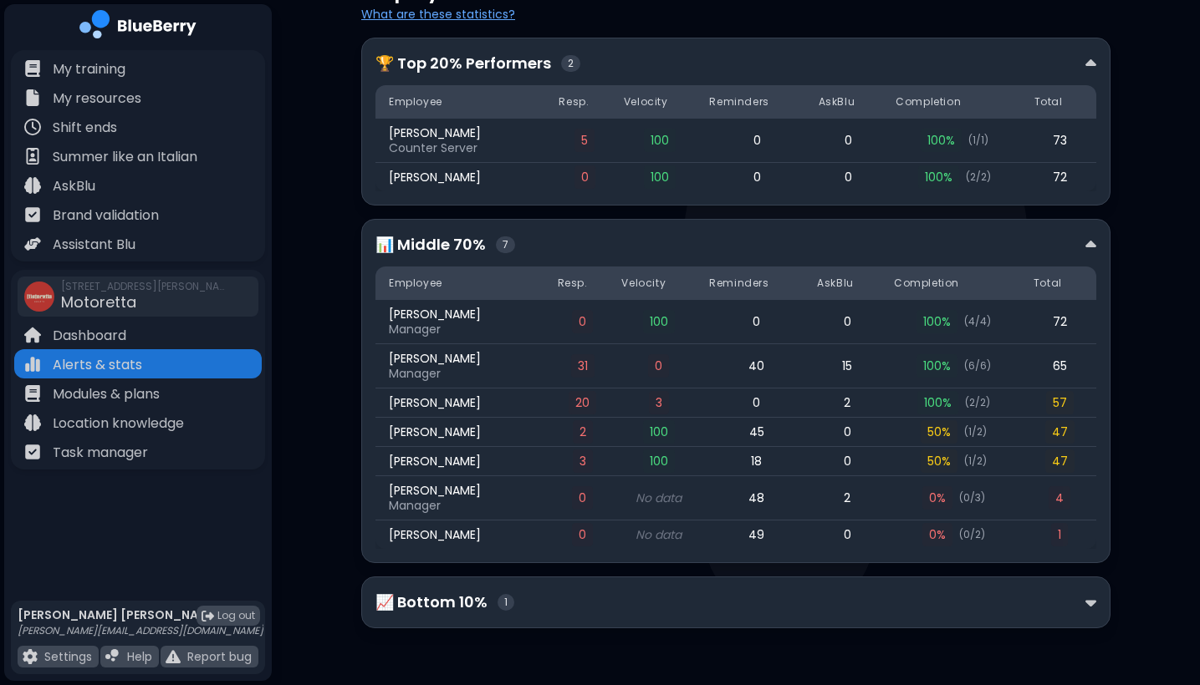
scroll to position [437, 0]
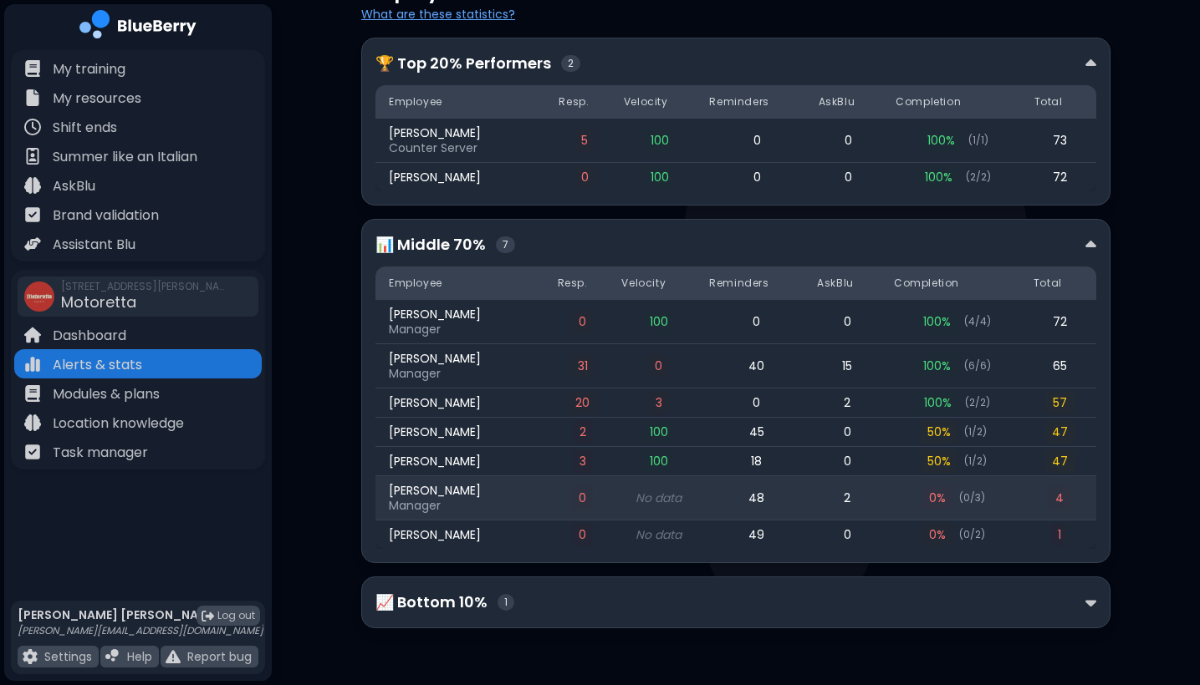
click at [1063, 497] on span "4" at bounding box center [1059, 498] width 22 height 23
